Goal: Transaction & Acquisition: Purchase product/service

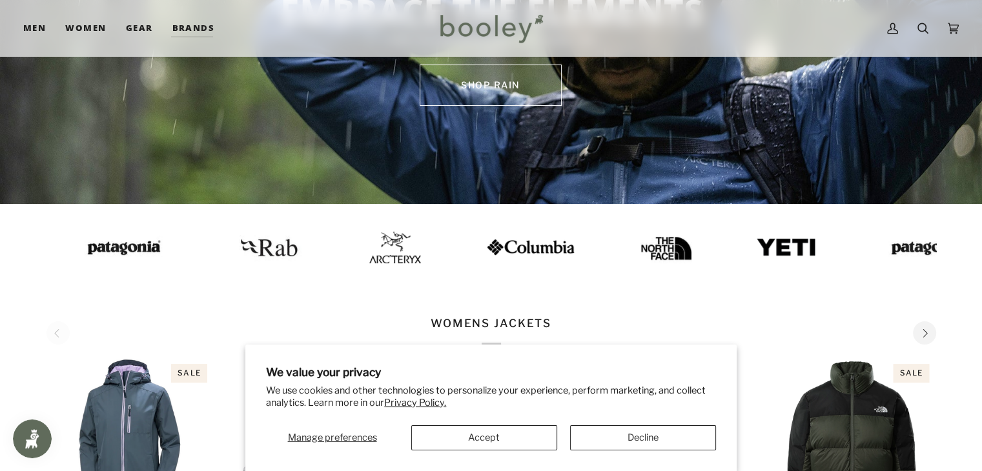
scroll to position [183, 0]
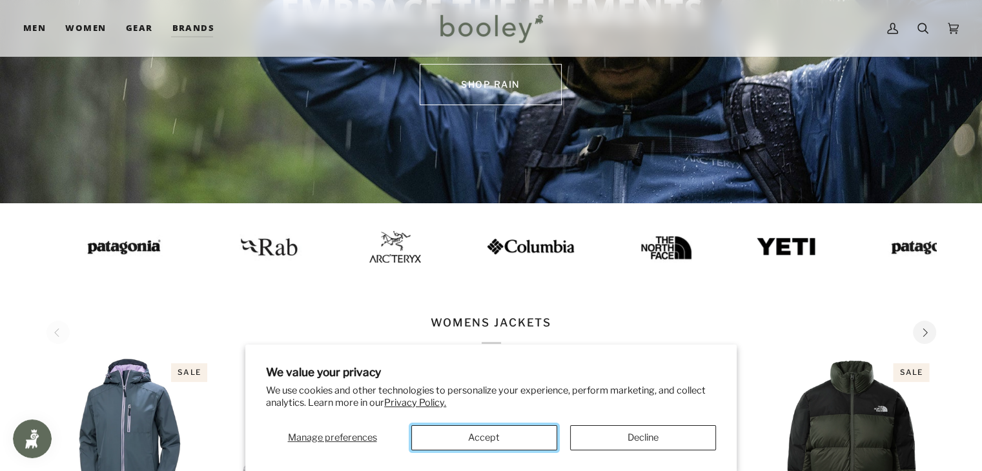
click at [488, 450] on button "Accept" at bounding box center [484, 437] width 146 height 25
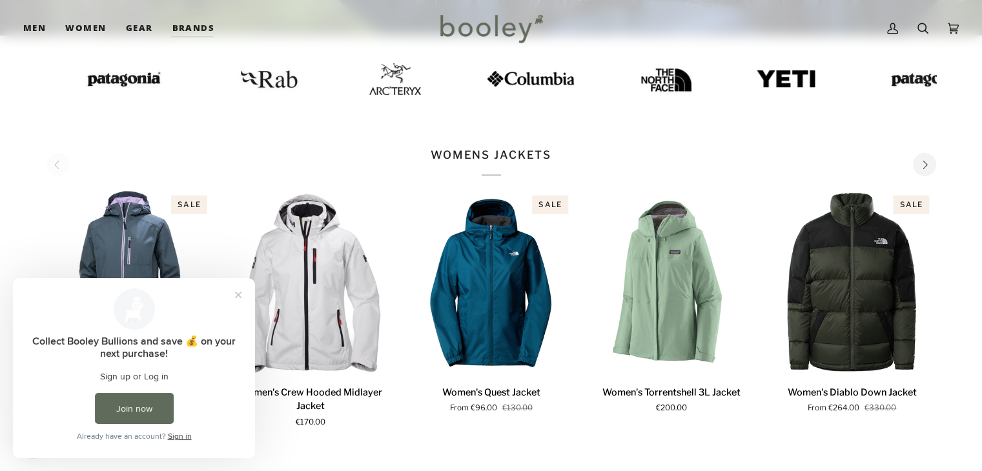
scroll to position [352, 0]
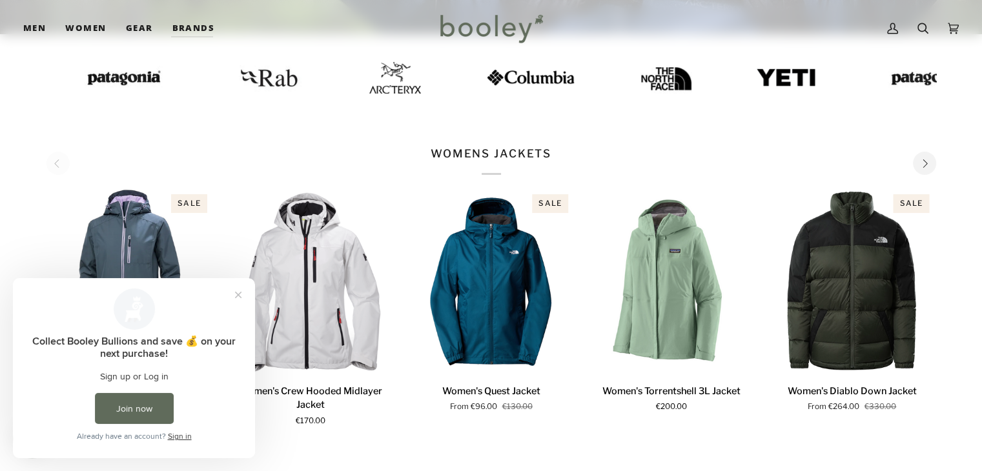
drag, startPoint x: 633, startPoint y: 305, endPoint x: 918, endPoint y: 161, distance: 319.5
click at [918, 161] on button "Next" at bounding box center [924, 163] width 23 height 23
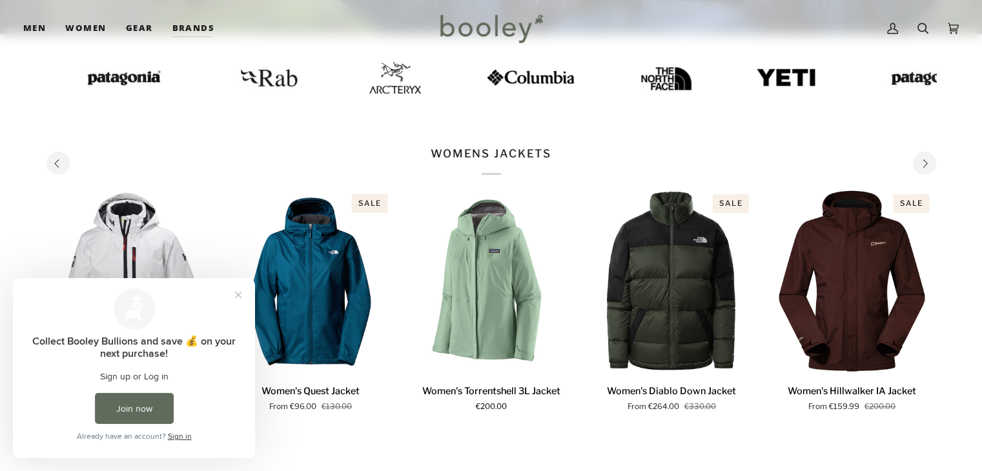
click at [918, 161] on button "Next" at bounding box center [924, 163] width 23 height 23
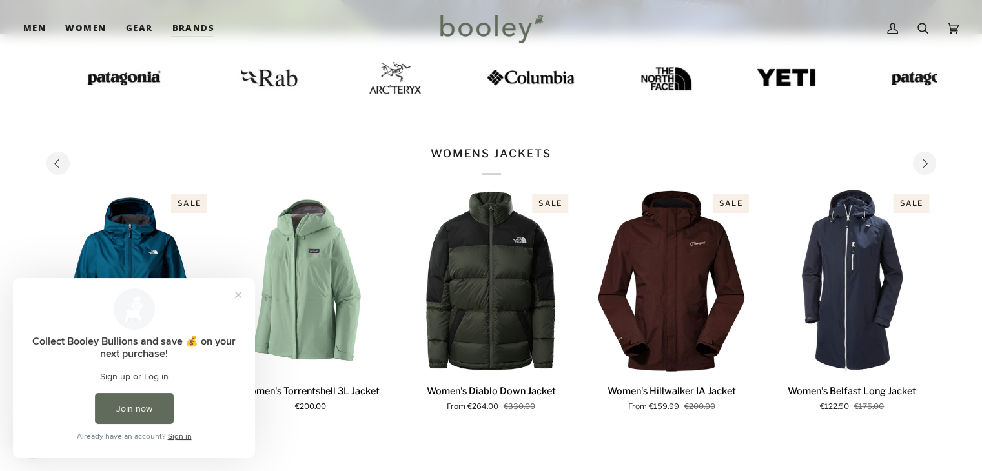
click at [918, 161] on button "Next" at bounding box center [924, 163] width 23 height 23
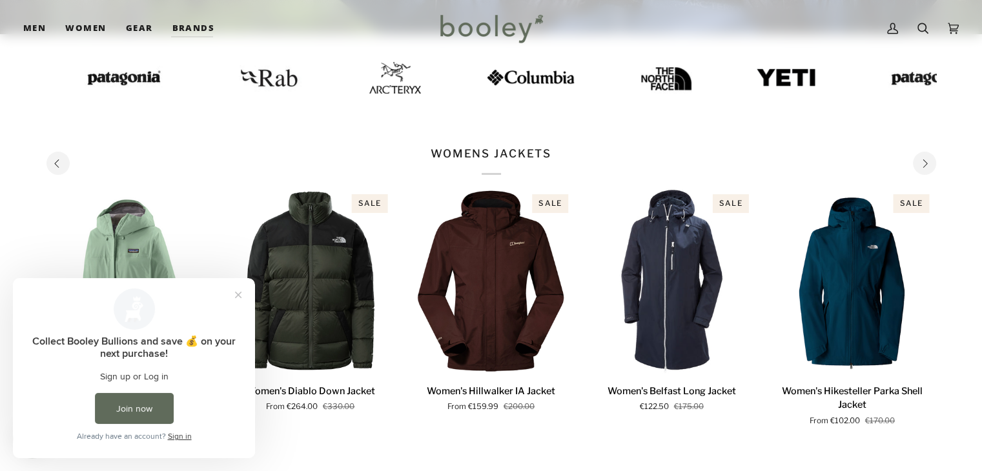
click at [918, 161] on button "Next" at bounding box center [924, 163] width 23 height 23
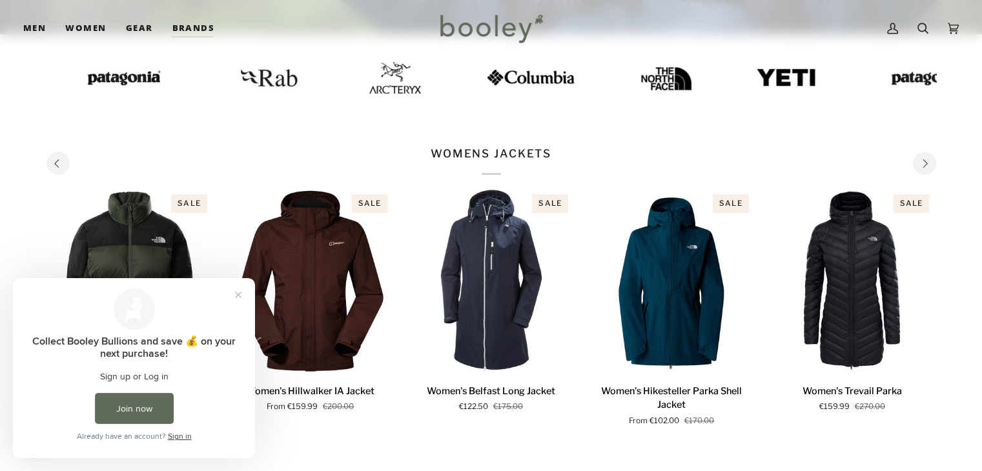
click at [918, 161] on button "Next" at bounding box center [924, 163] width 23 height 23
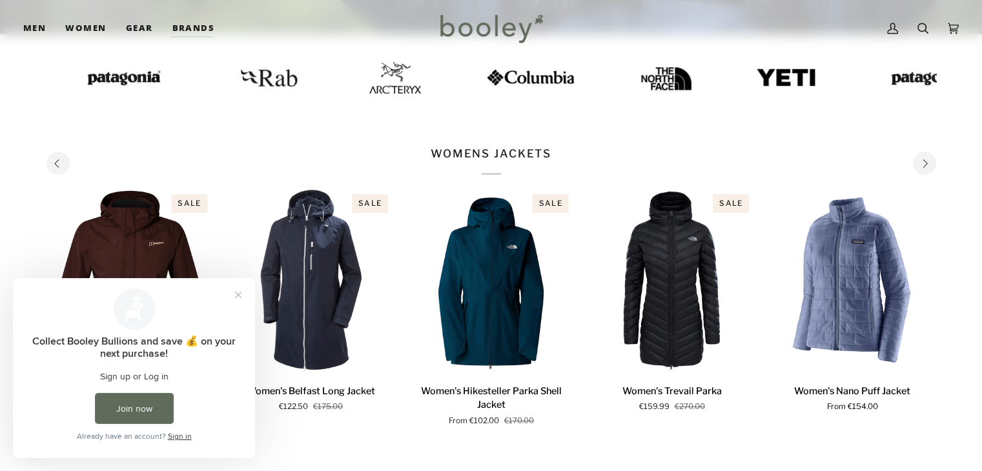
click at [918, 161] on button "Next" at bounding box center [924, 163] width 23 height 23
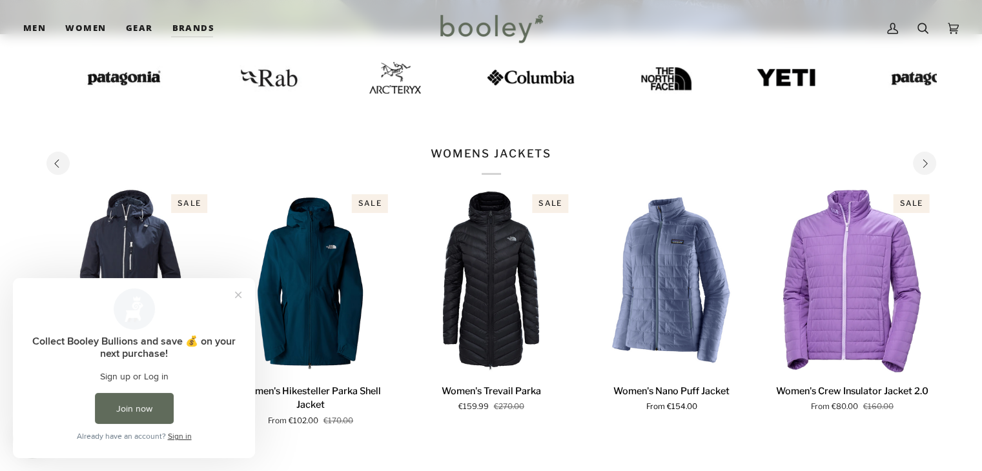
click at [918, 161] on button "Next" at bounding box center [924, 163] width 23 height 23
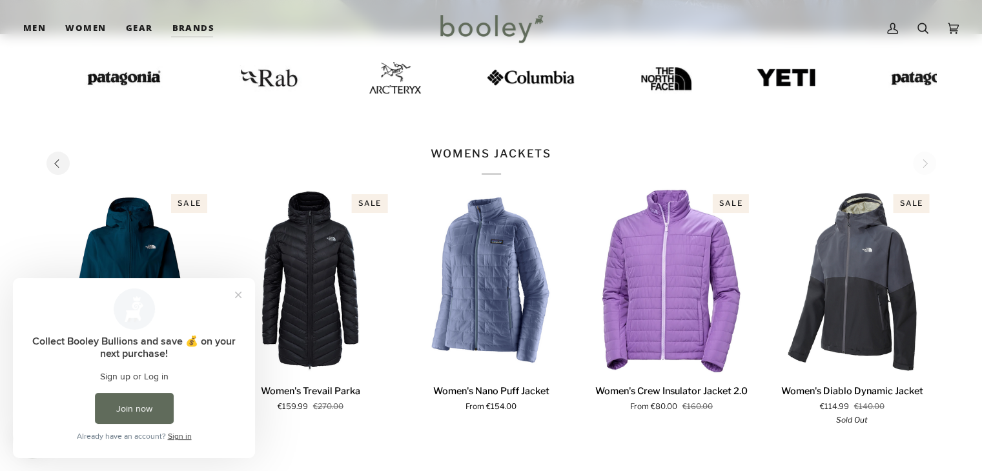
click at [918, 161] on div "WOMENS JACKETS" at bounding box center [490, 161] width 889 height 30
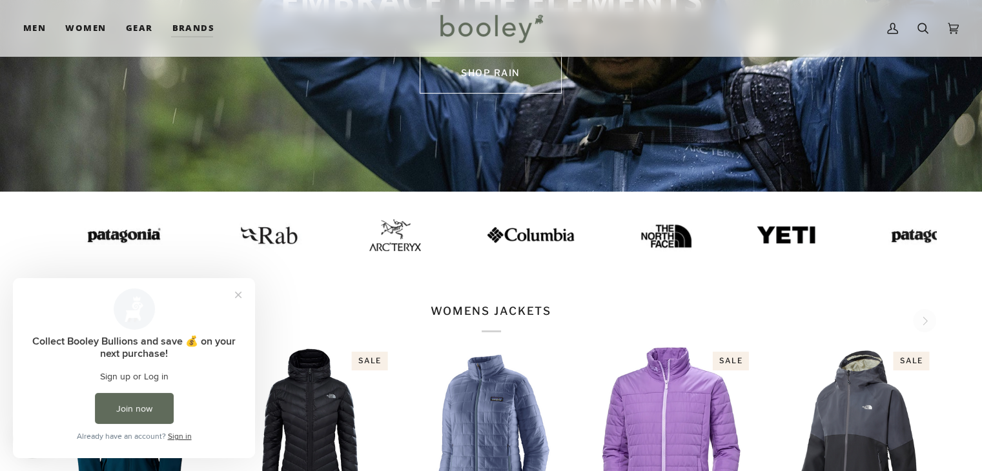
scroll to position [0, 0]
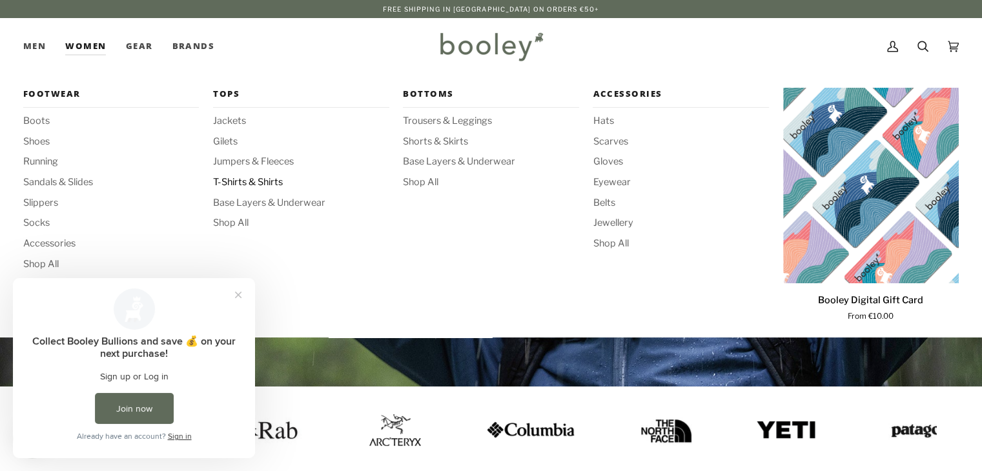
click at [259, 184] on span "T-Shirts & Shirts" at bounding box center [301, 183] width 176 height 14
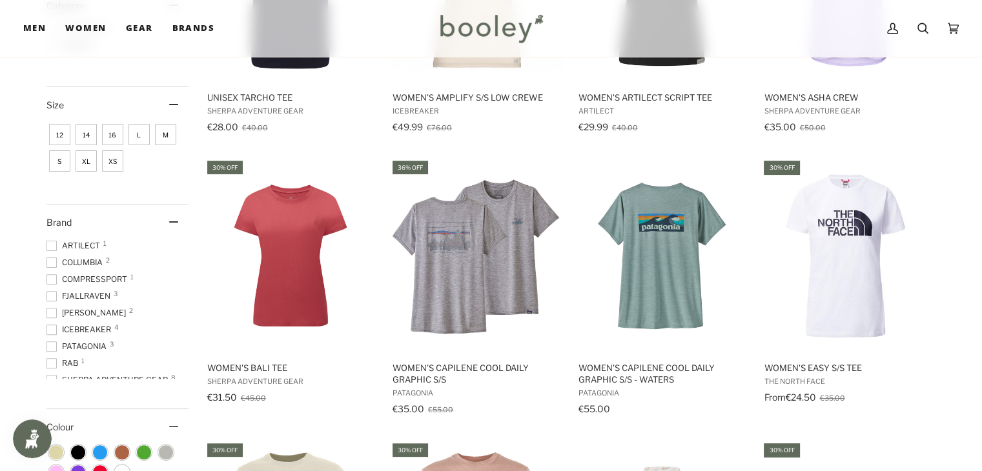
scroll to position [342, 0]
click at [52, 259] on span at bounding box center [51, 263] width 10 height 10
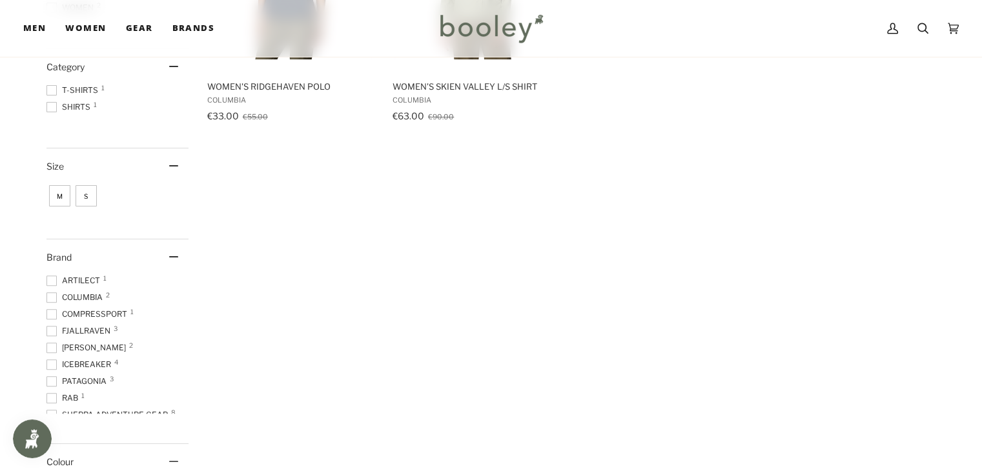
scroll to position [354, 0]
click at [48, 329] on span at bounding box center [51, 331] width 10 height 10
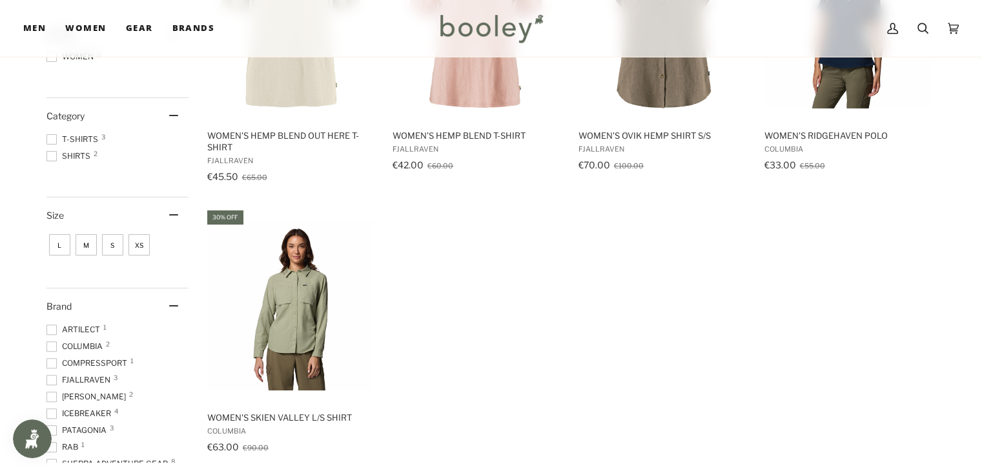
scroll to position [305, 0]
click at [52, 342] on span at bounding box center [51, 346] width 10 height 10
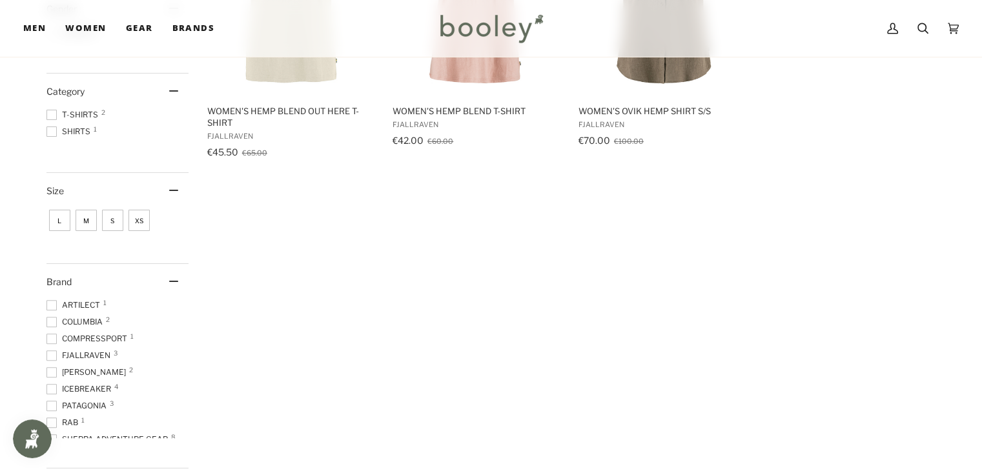
scroll to position [356, 0]
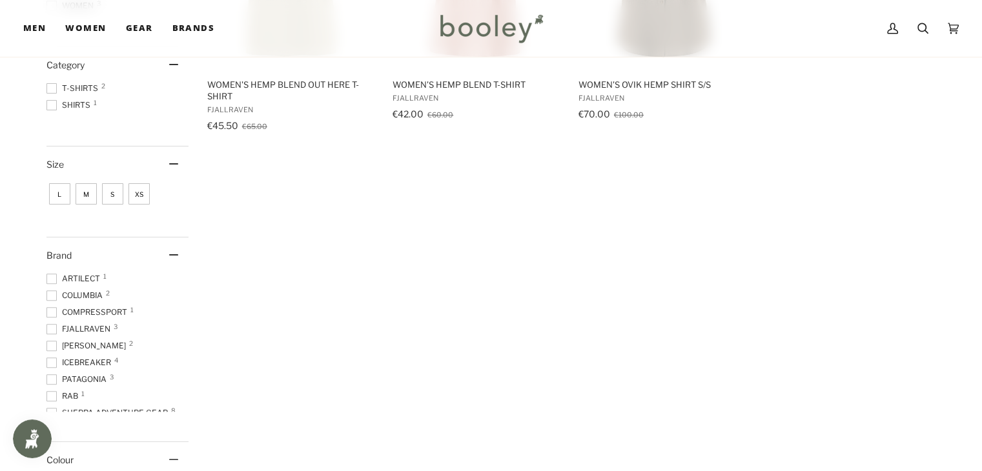
click at [50, 325] on span at bounding box center [51, 329] width 10 height 10
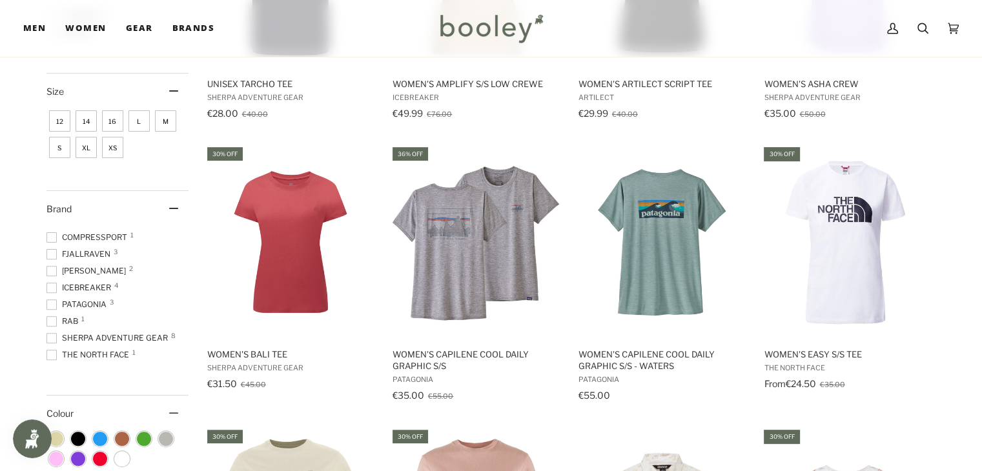
scroll to position [355, 0]
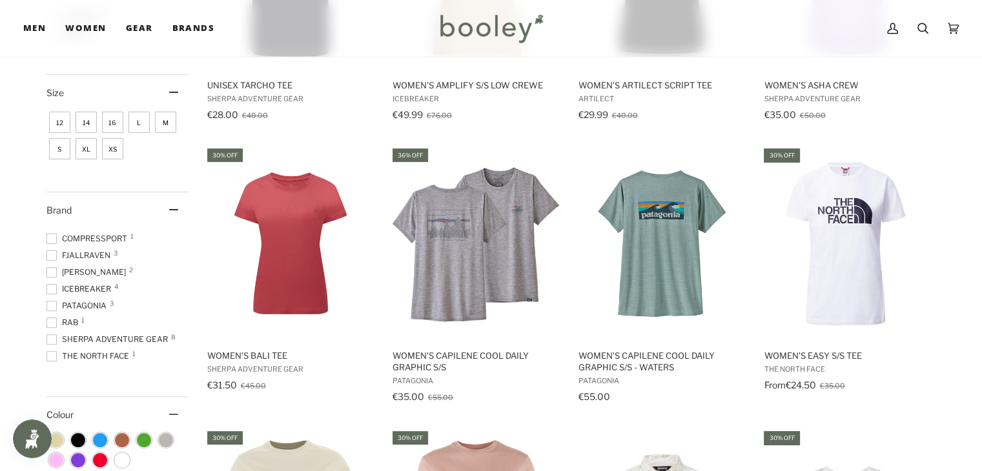
click at [52, 354] on span at bounding box center [51, 356] width 10 height 10
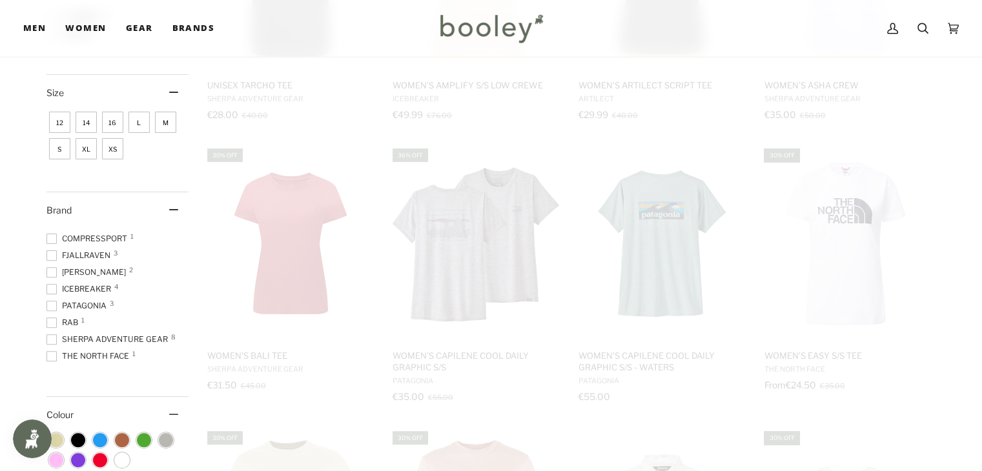
scroll to position [354, 0]
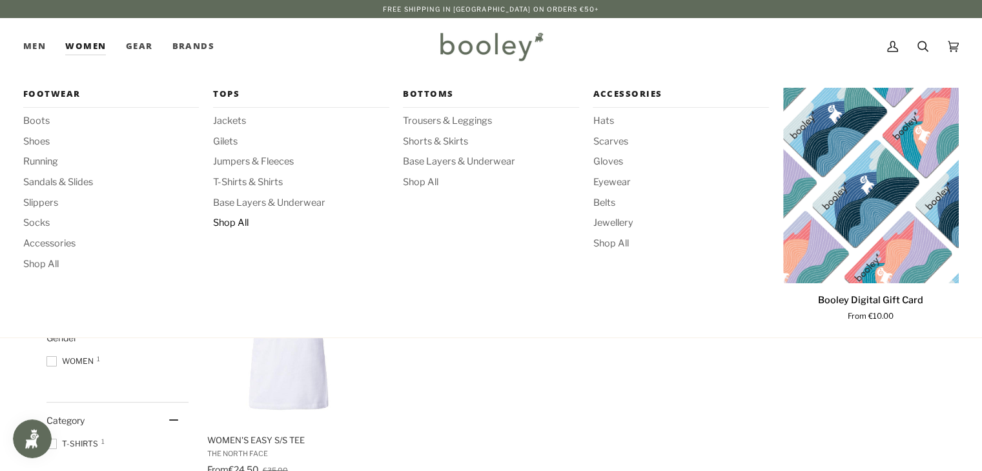
click at [235, 220] on span "Shop All" at bounding box center [301, 223] width 176 height 14
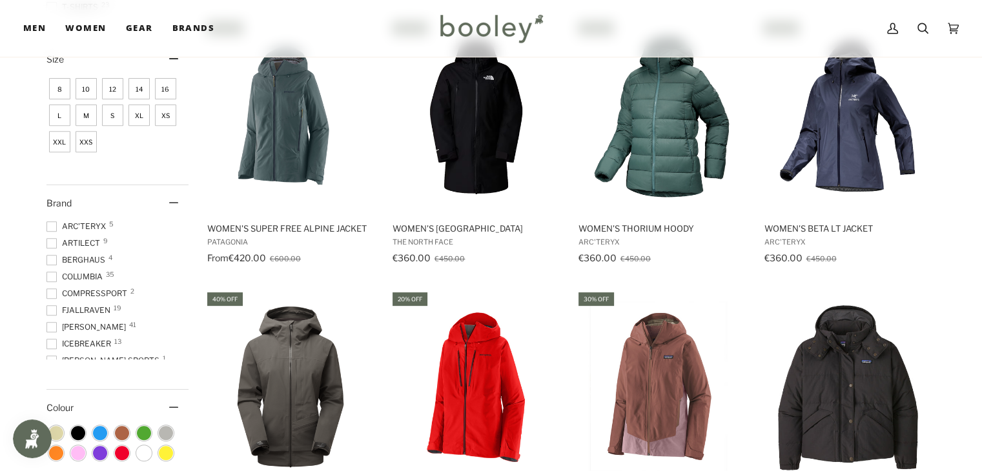
scroll to position [490, 0]
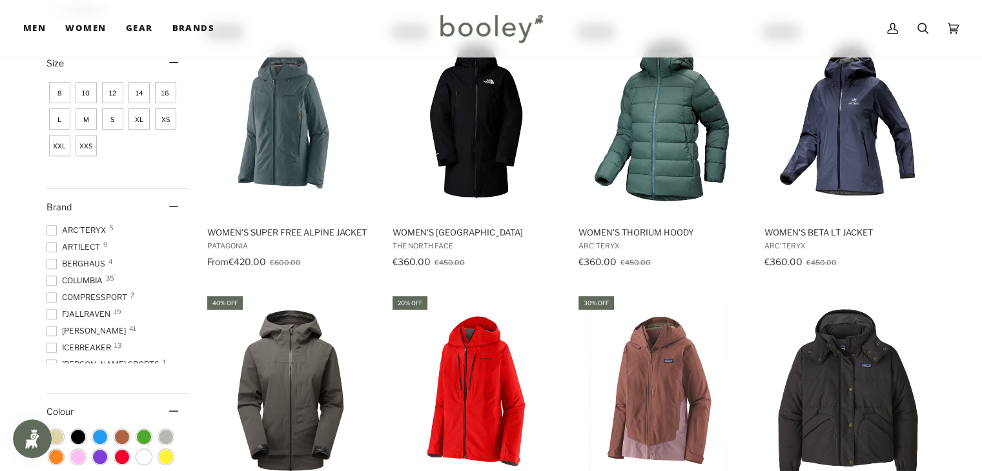
click at [52, 281] on span at bounding box center [51, 281] width 10 height 10
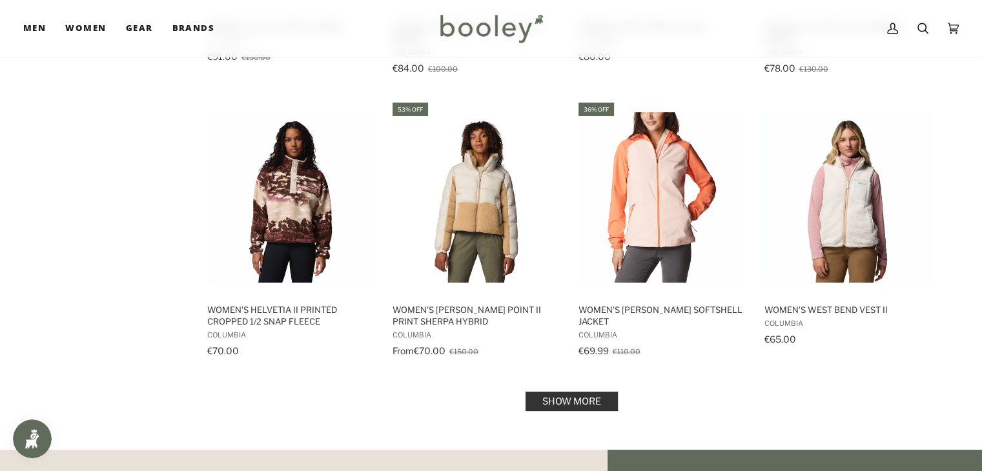
scroll to position [1247, 0]
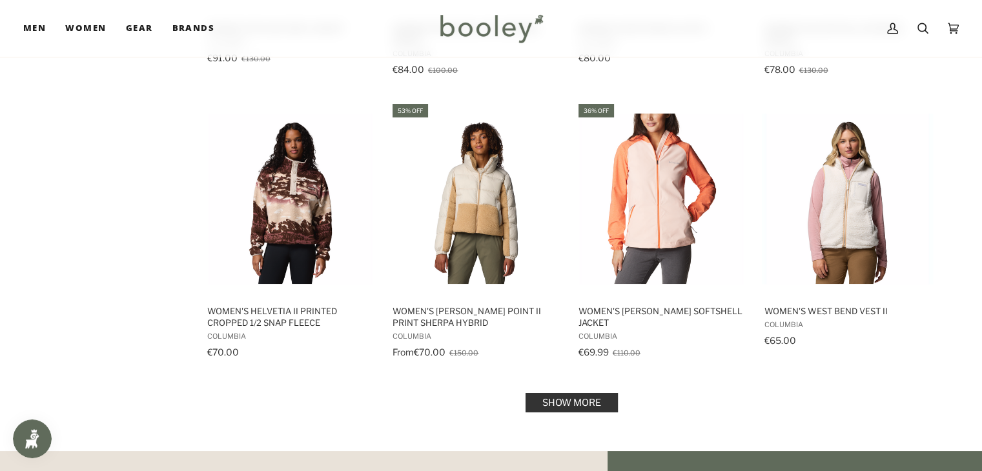
click at [570, 401] on link "Show more" at bounding box center [571, 402] width 92 height 19
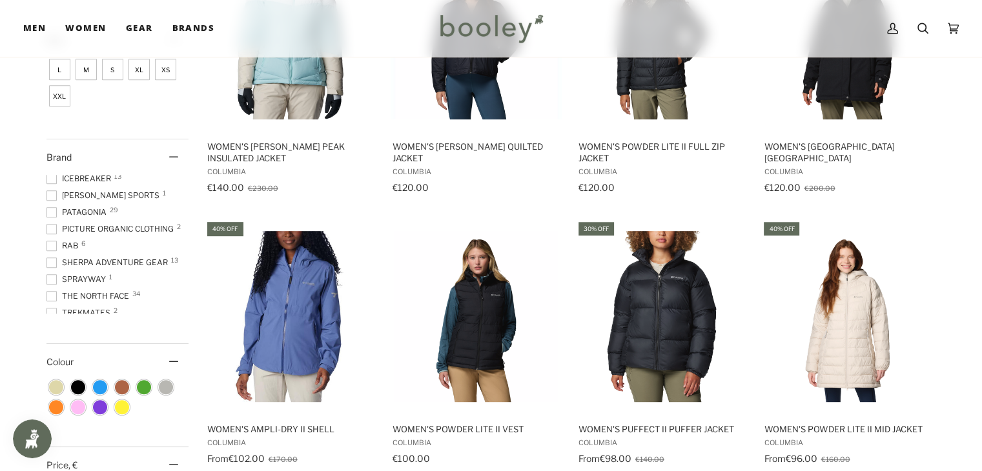
scroll to position [119, 0]
click at [52, 210] on span at bounding box center [51, 213] width 10 height 10
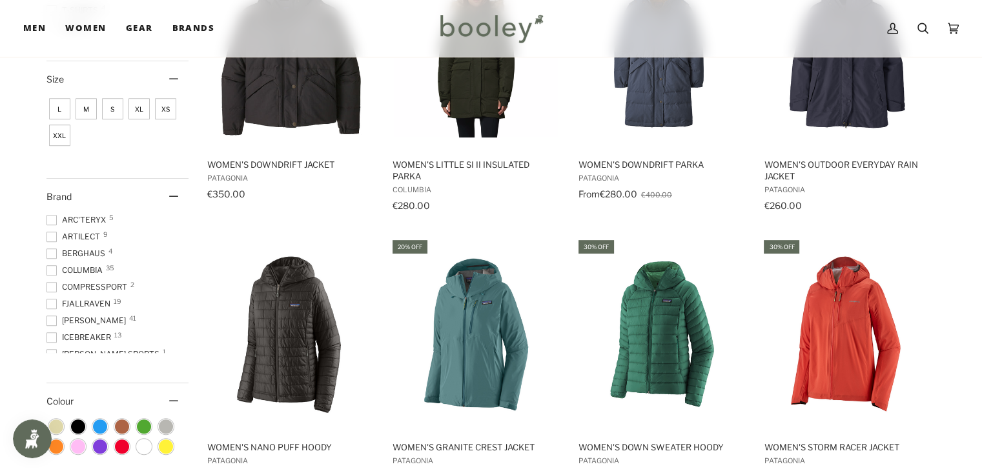
click at [56, 269] on div at bounding box center [51, 270] width 10 height 10
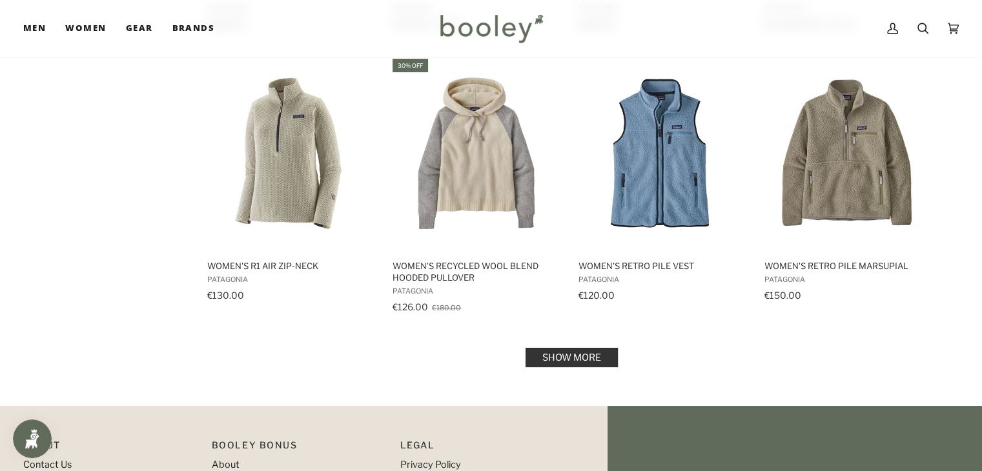
scroll to position [1270, 0]
click at [550, 357] on link "Show more" at bounding box center [571, 356] width 92 height 19
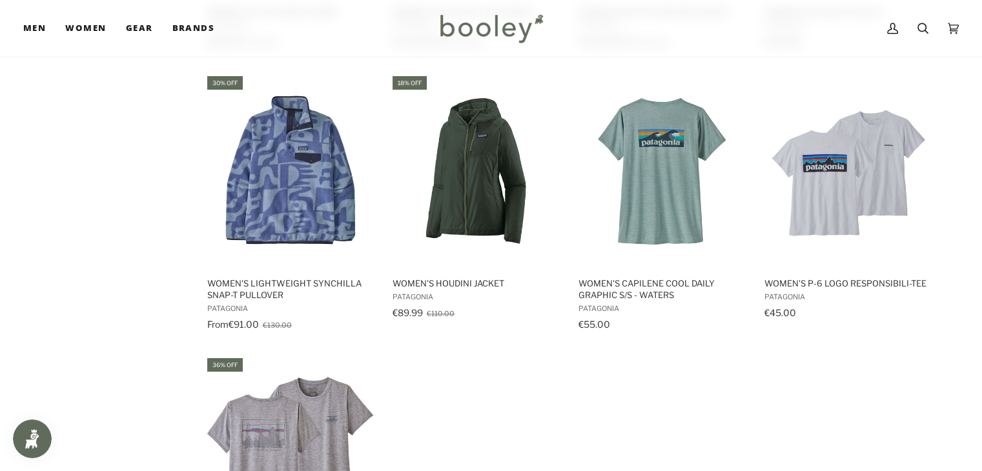
scroll to position [1805, 0]
click at [317, 255] on button "View product" at bounding box center [290, 254] width 170 height 28
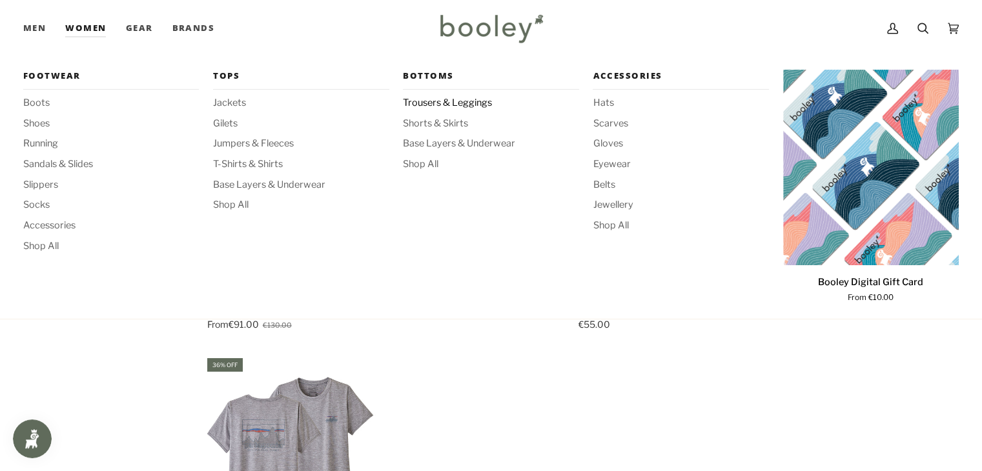
click at [436, 101] on span "Trousers & Leggings" at bounding box center [491, 103] width 176 height 14
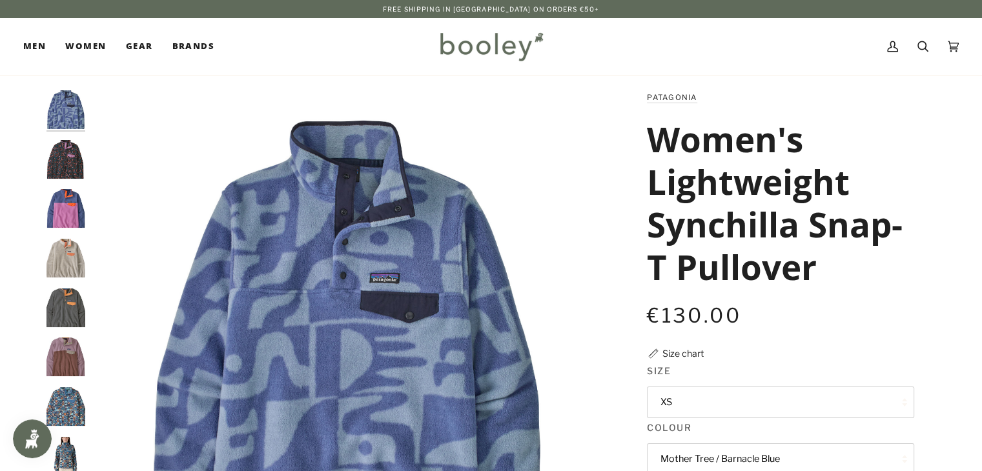
click at [230, 291] on img "Patagonia Women's Lightweight Synchilla Snap-T Pullover Mother Tree / Barnacle …" at bounding box center [347, 345] width 511 height 511
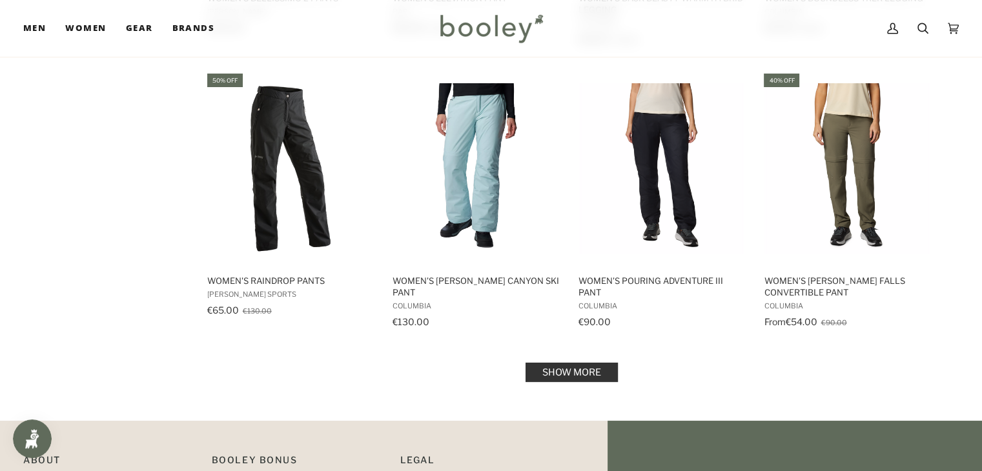
scroll to position [1275, 0]
